Goal: Information Seeking & Learning: Learn about a topic

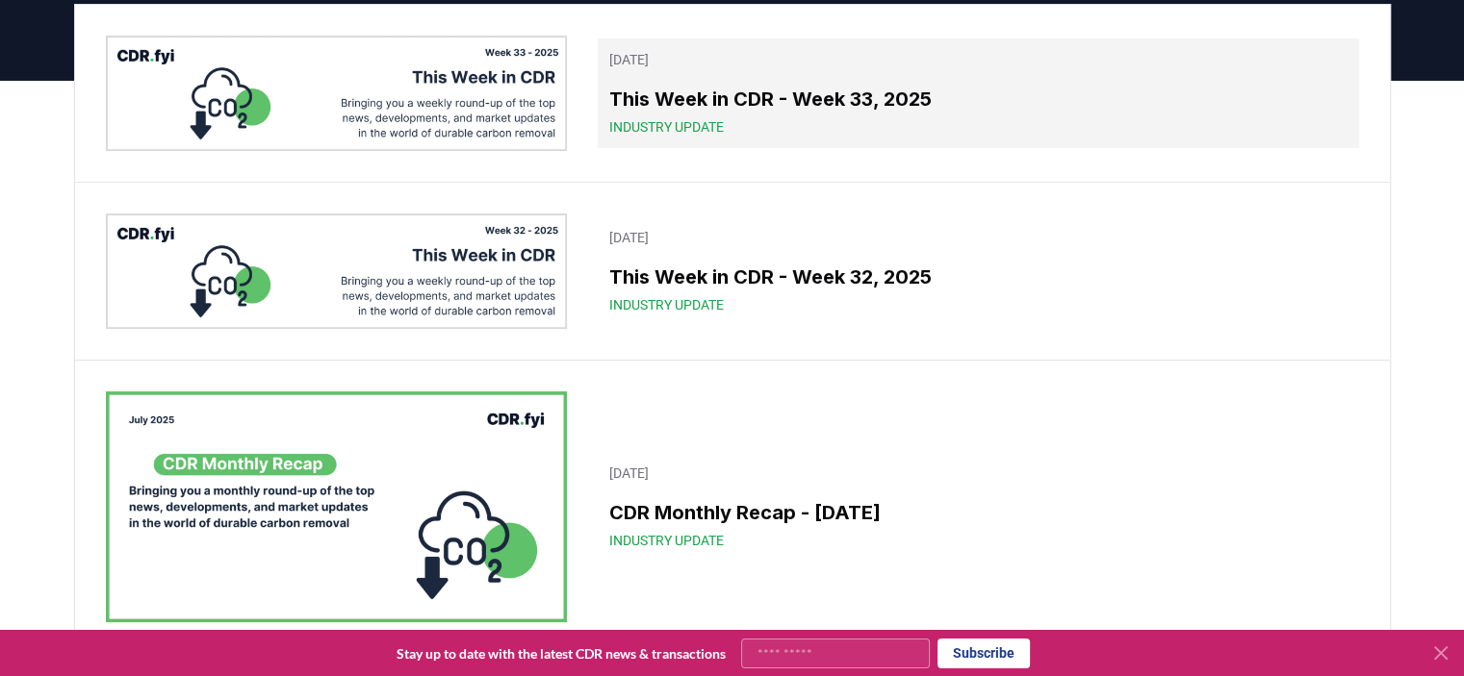
scroll to position [192, 0]
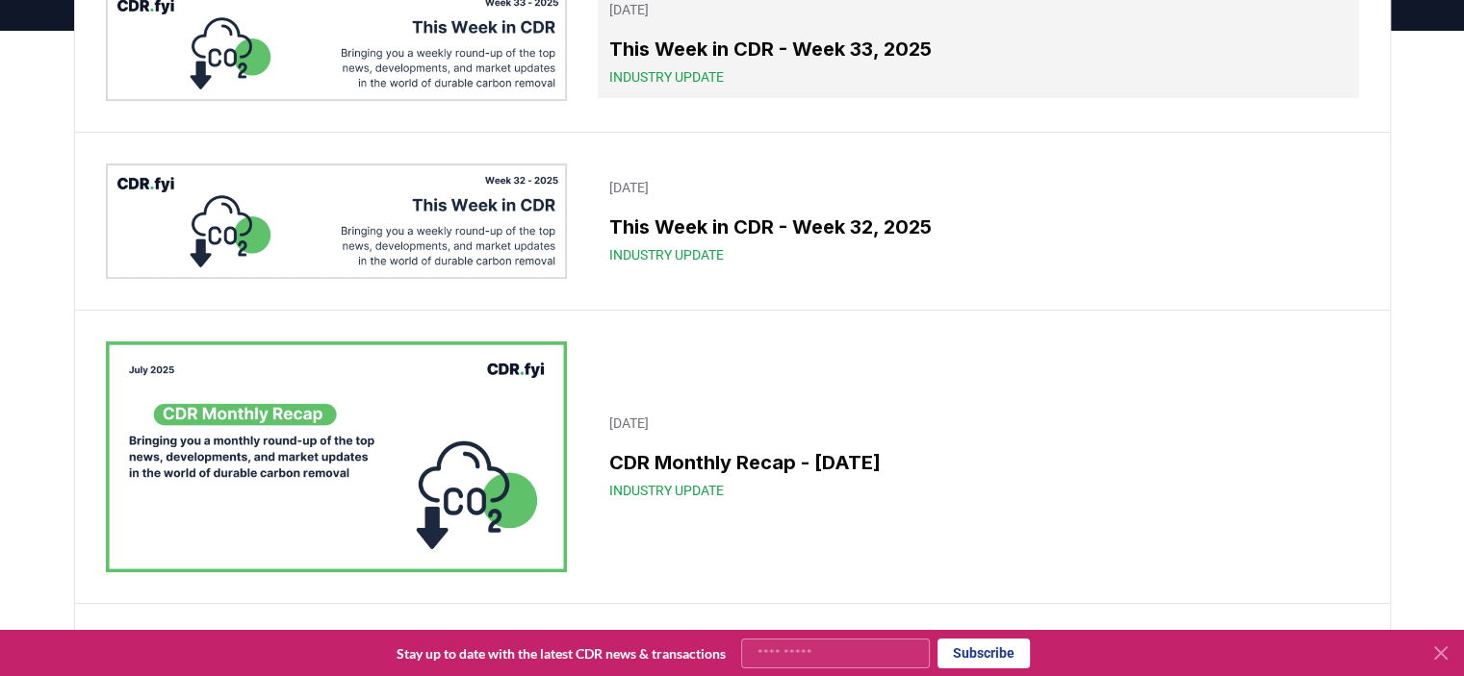
click at [846, 69] on div "Industry Update" at bounding box center [977, 76] width 737 height 19
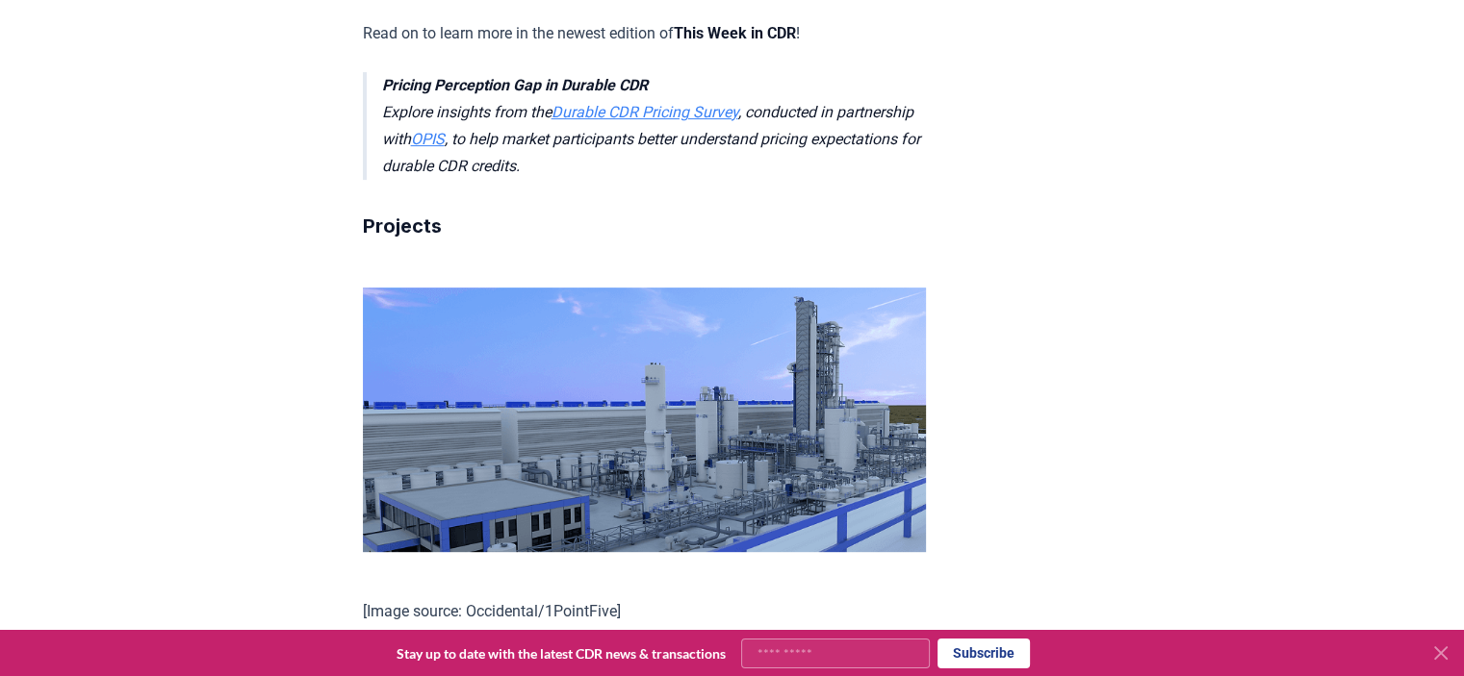
scroll to position [770, 0]
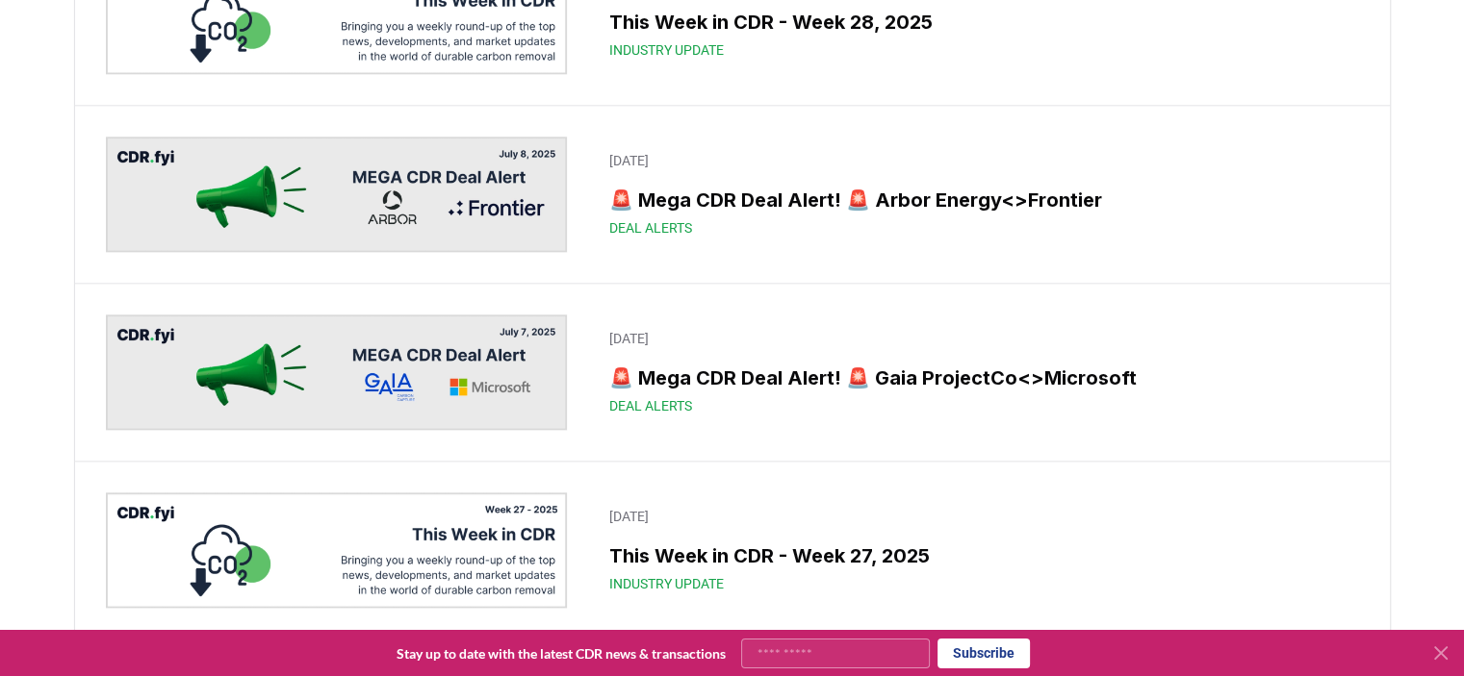
scroll to position [2502, 0]
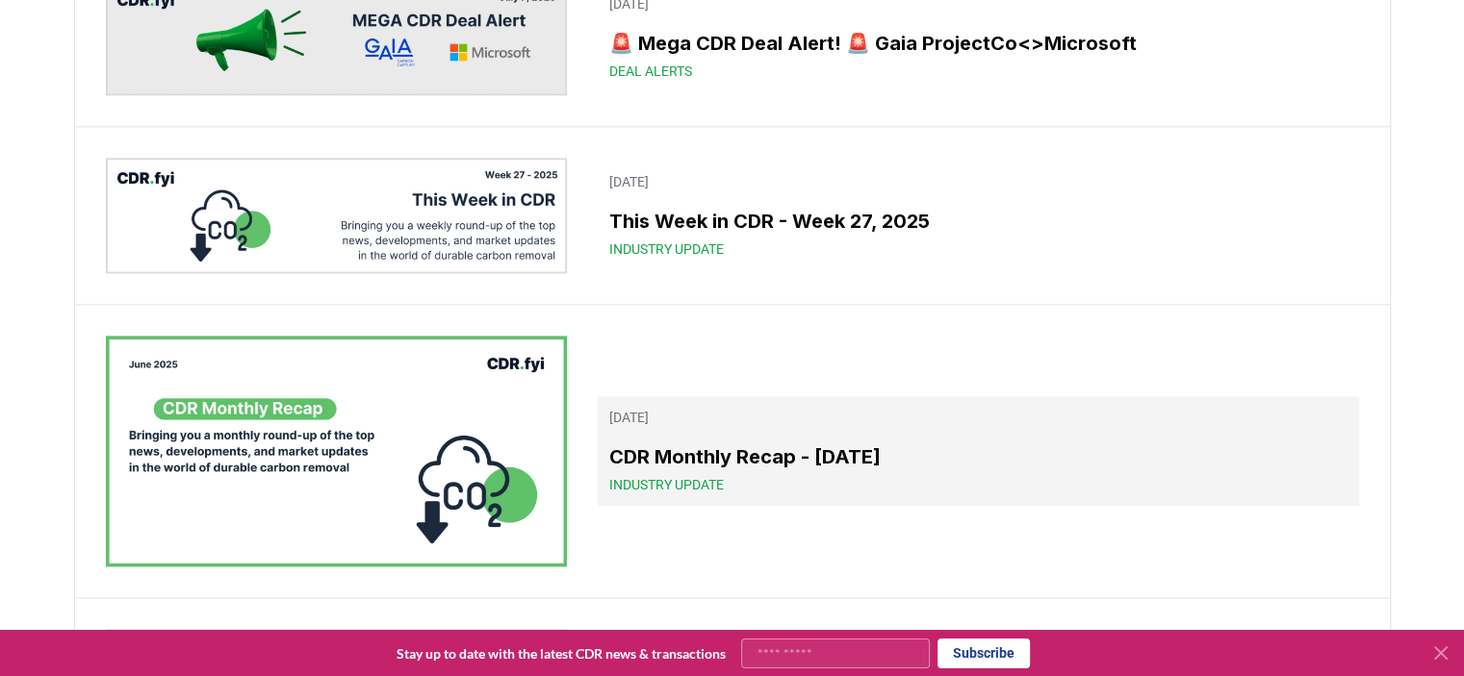
click at [793, 448] on h3 "CDR Monthly Recap - [DATE]" at bounding box center [977, 457] width 737 height 29
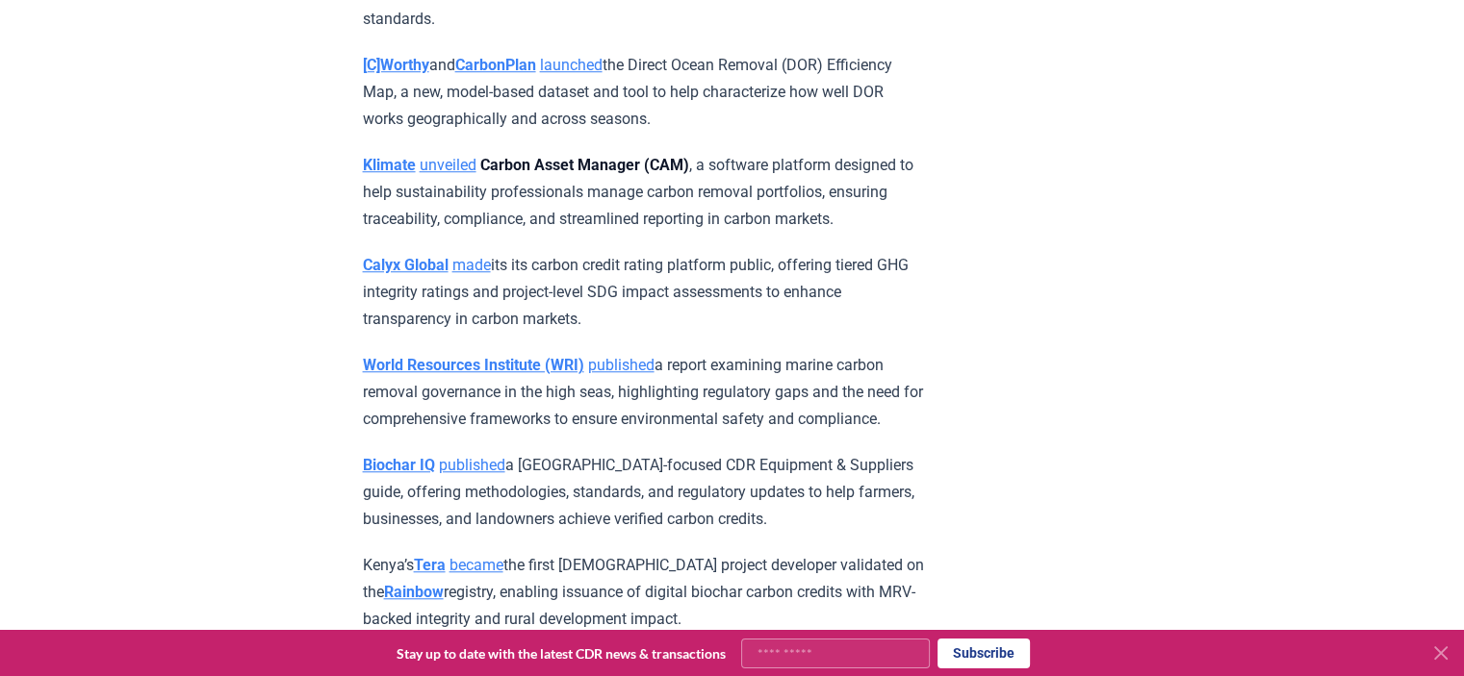
scroll to position [8625, 0]
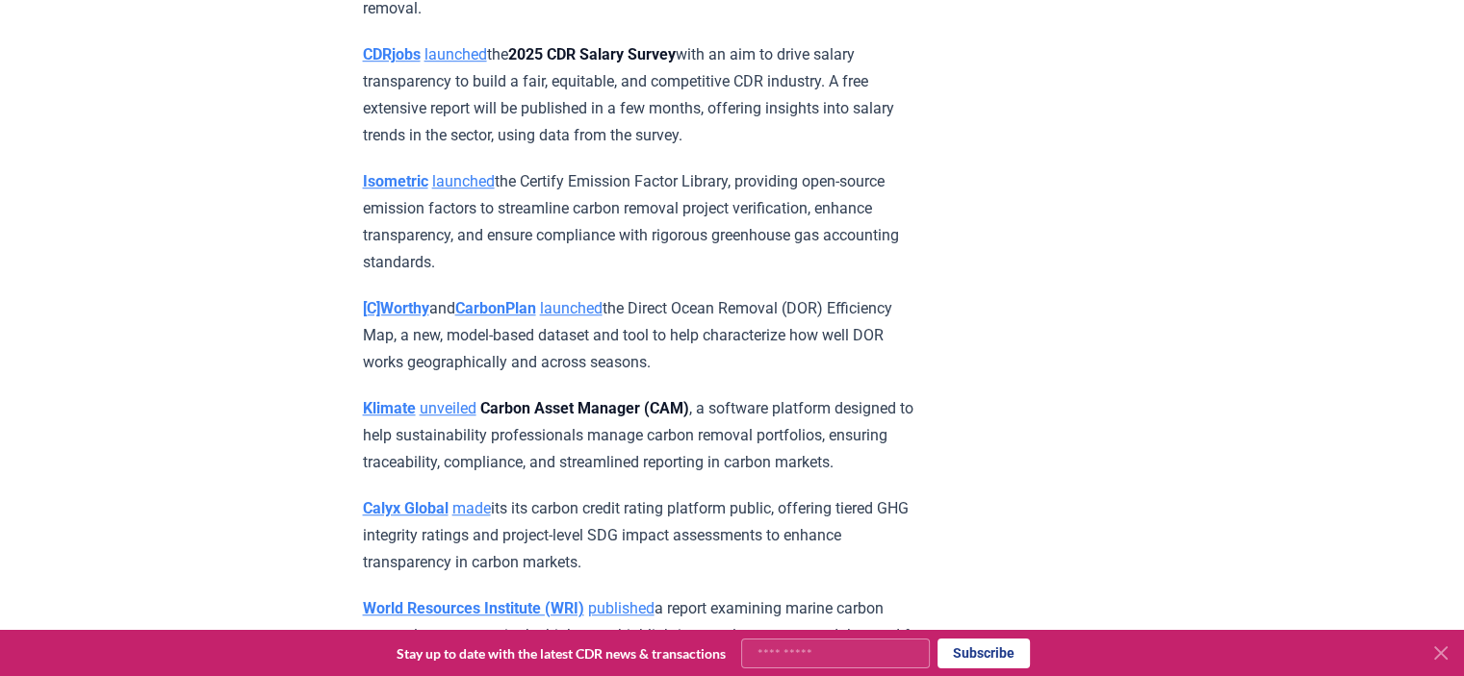
drag, startPoint x: 791, startPoint y: 338, endPoint x: 798, endPoint y: 384, distance: 46.7
drag, startPoint x: 780, startPoint y: 338, endPoint x: 785, endPoint y: 380, distance: 42.6
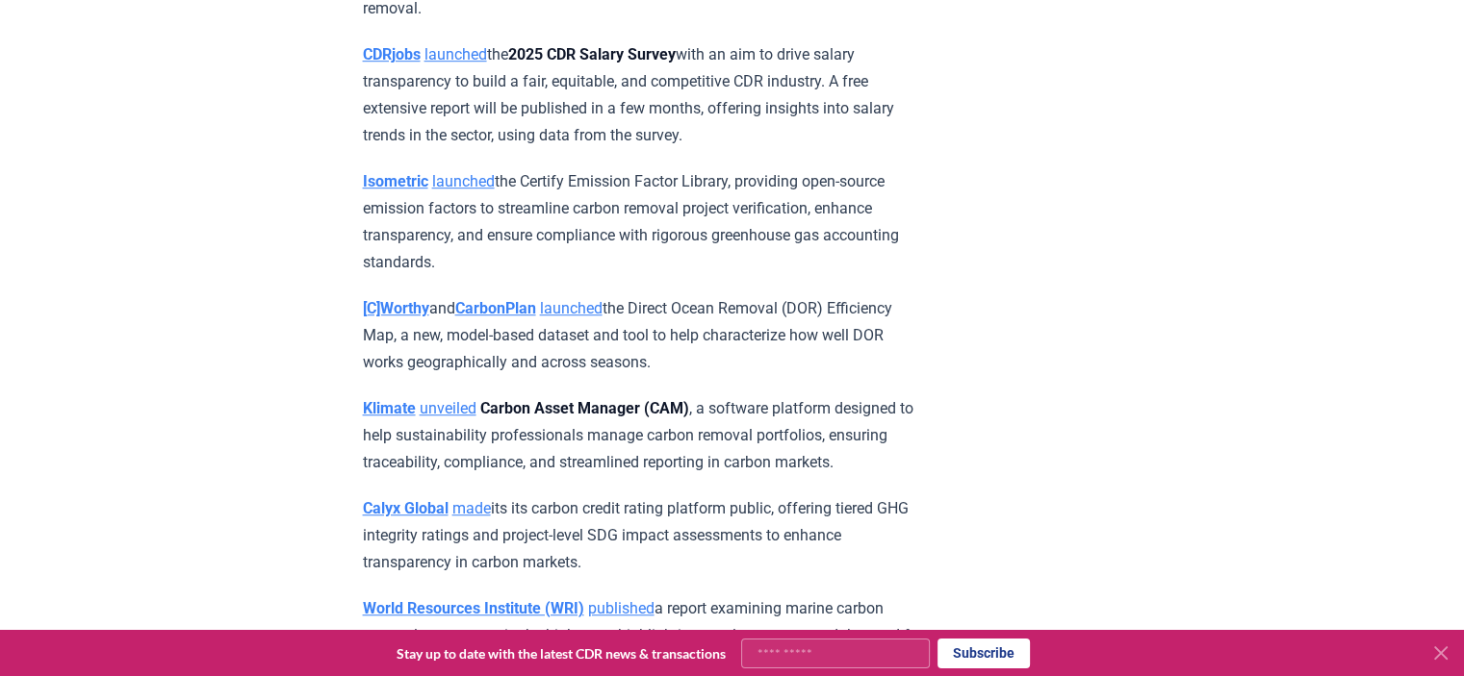
copy p "outlining selection best practices, permanence evaluation, co‑benefits, and qua…"
